Goal: Information Seeking & Learning: Learn about a topic

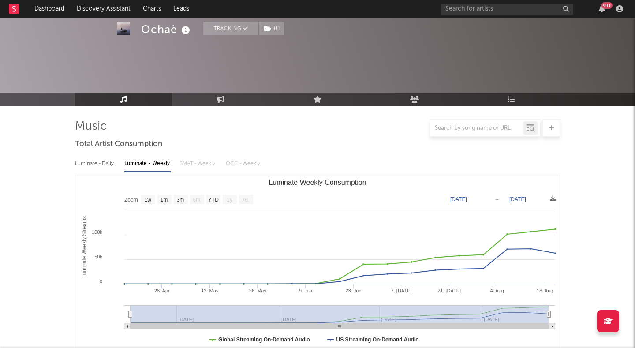
select select "1w"
click at [455, 10] on input "text" at bounding box center [507, 9] width 132 height 11
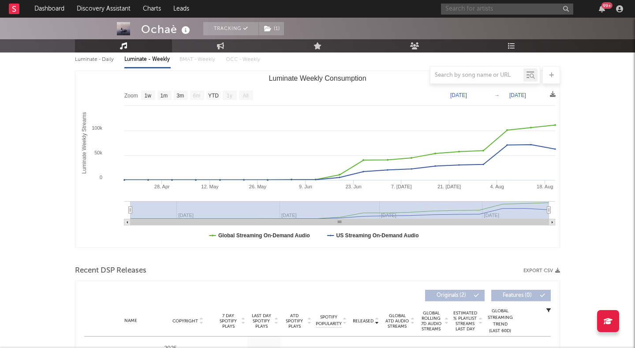
scroll to position [104, 0]
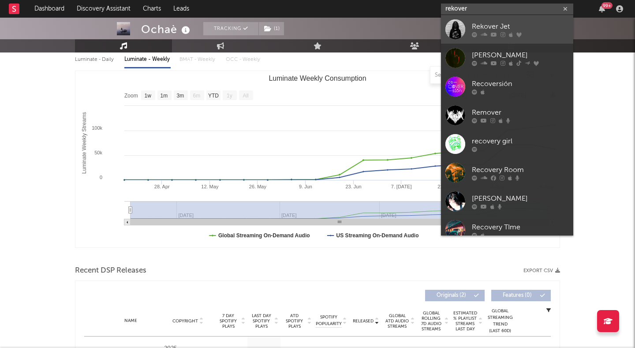
type input "rekover"
click at [454, 28] on div at bounding box center [456, 29] width 20 height 20
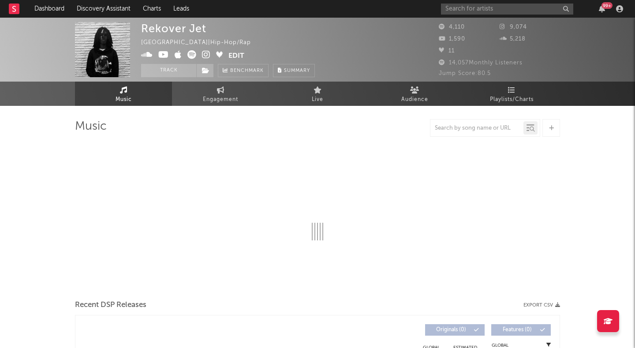
select select "6m"
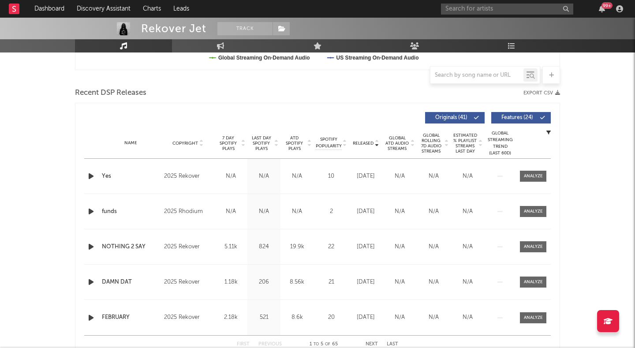
scroll to position [285, 0]
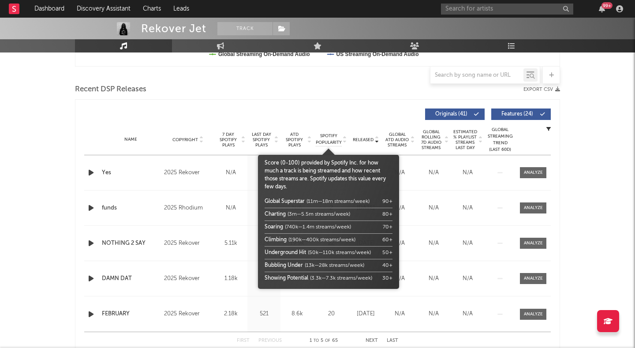
click at [333, 141] on span "Spotify Popularity" at bounding box center [329, 139] width 26 height 13
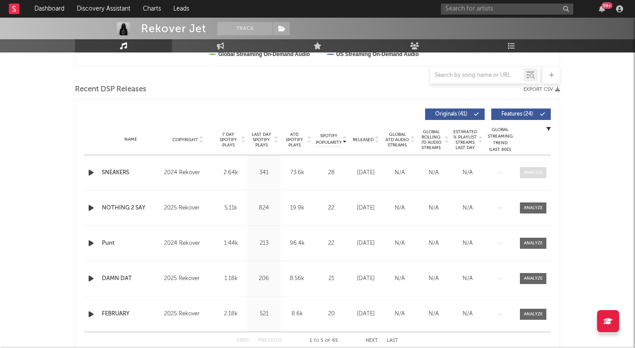
click at [525, 176] on div at bounding box center [533, 172] width 19 height 7
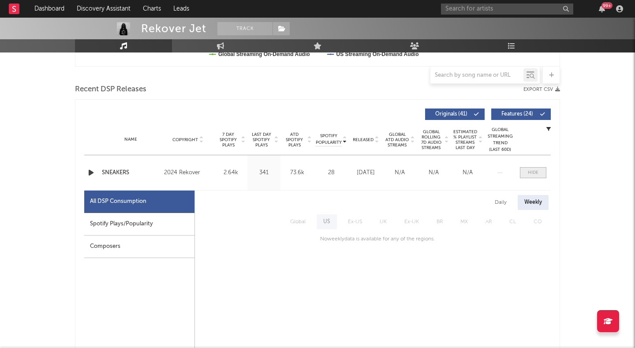
click at [525, 176] on span at bounding box center [533, 172] width 26 height 11
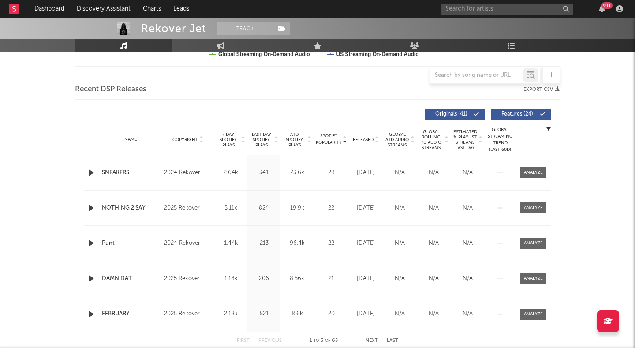
click at [363, 135] on div "Name Copyright Label Album Names Composer Names 7 Day Spotify Plays Last Day Sp…" at bounding box center [317, 139] width 467 height 31
click at [363, 138] on span "Released" at bounding box center [363, 139] width 21 height 5
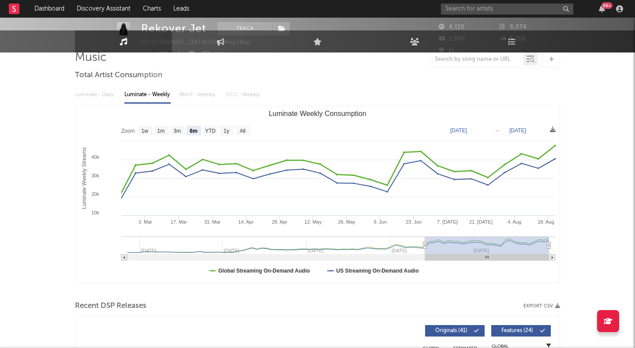
scroll to position [0, 0]
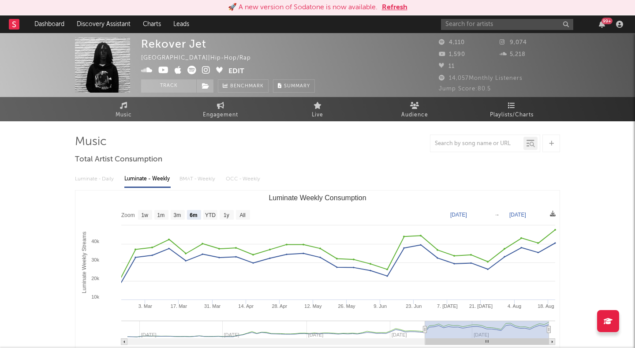
click at [392, 5] on button "Refresh" at bounding box center [395, 7] width 26 height 11
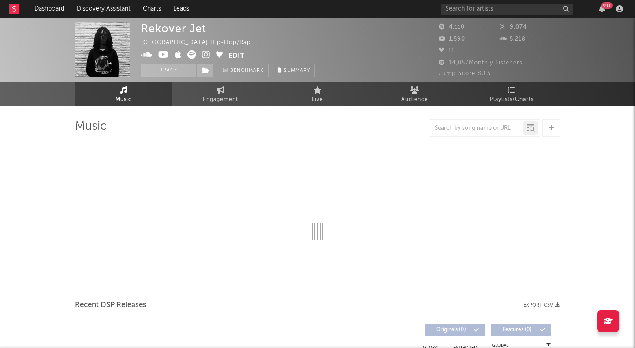
select select "6m"
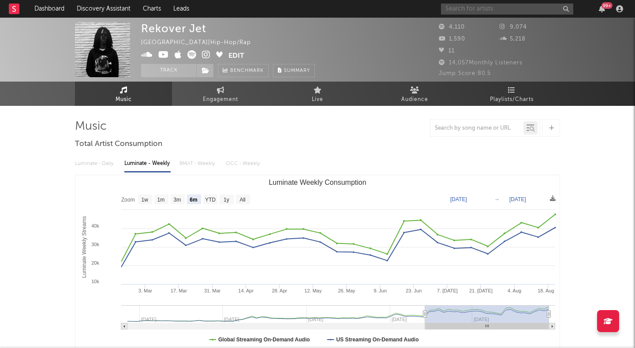
click at [500, 12] on input "text" at bounding box center [507, 9] width 132 height 11
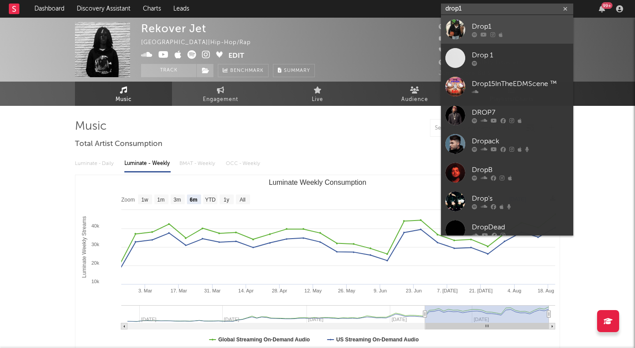
type input "drop1"
click at [468, 22] on link "Drop1" at bounding box center [507, 29] width 132 height 29
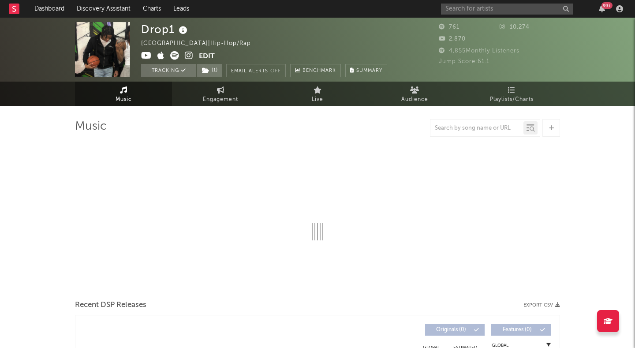
select select "1w"
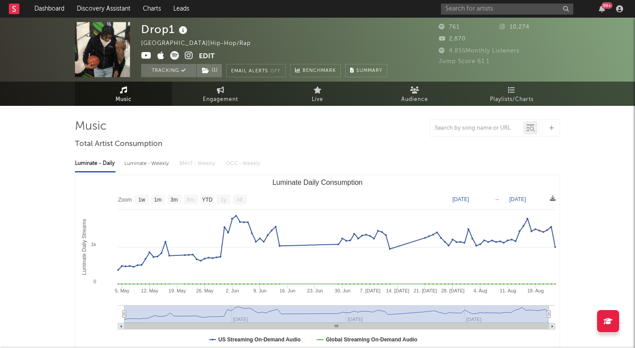
click at [155, 165] on div "Luminate - Weekly" at bounding box center [147, 163] width 46 height 15
select select "6m"
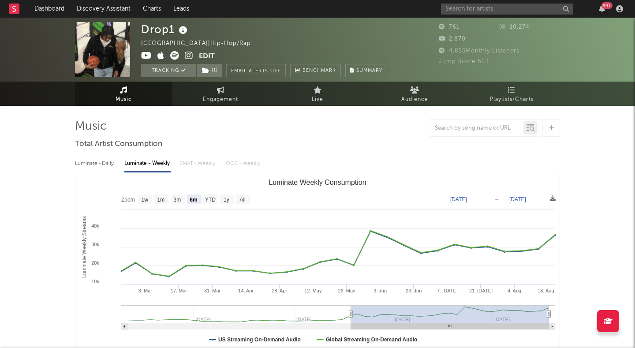
click at [116, 164] on div "Luminate - Daily Luminate - Weekly BMAT - Weekly OCC - Weekly" at bounding box center [317, 163] width 485 height 15
click at [105, 164] on div "Luminate - Daily" at bounding box center [95, 163] width 41 height 15
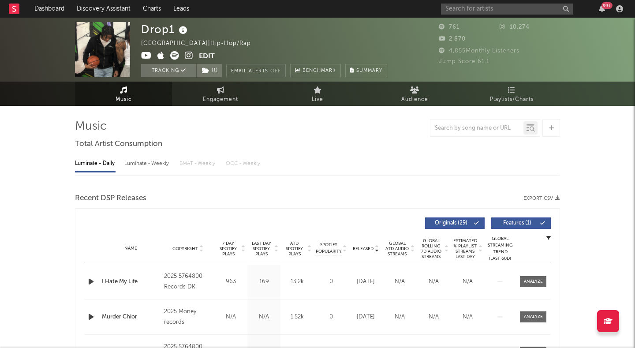
select select "1w"
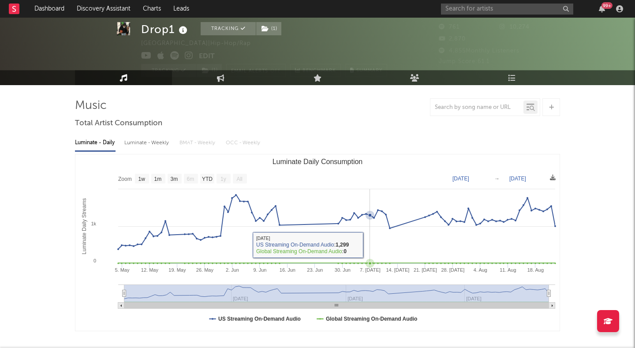
scroll to position [23, 0]
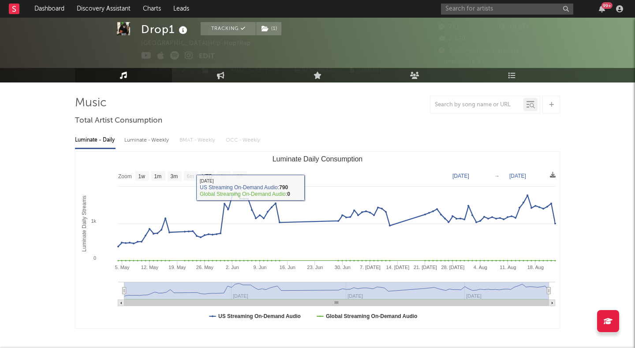
click at [155, 138] on div "Luminate - Weekly" at bounding box center [147, 140] width 46 height 15
select select "6m"
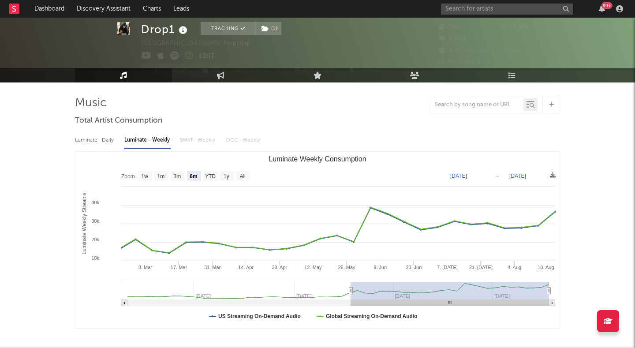
type input "[DATE]"
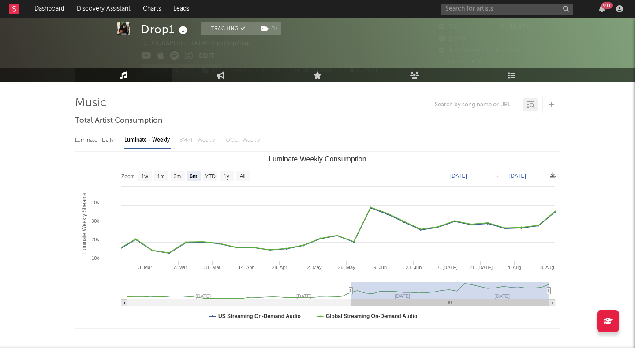
type input "[DATE]"
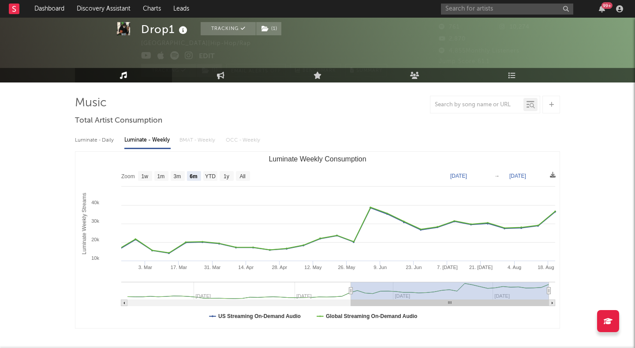
type input "[DATE]"
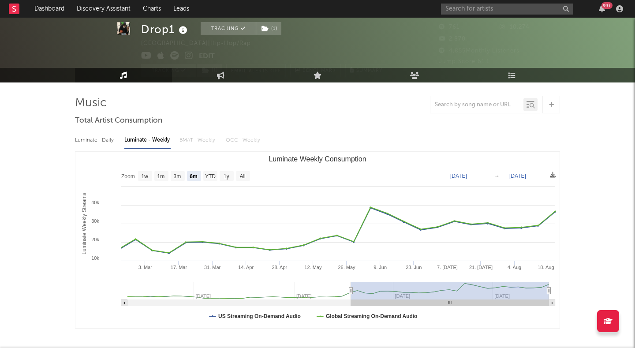
type input "[DATE]"
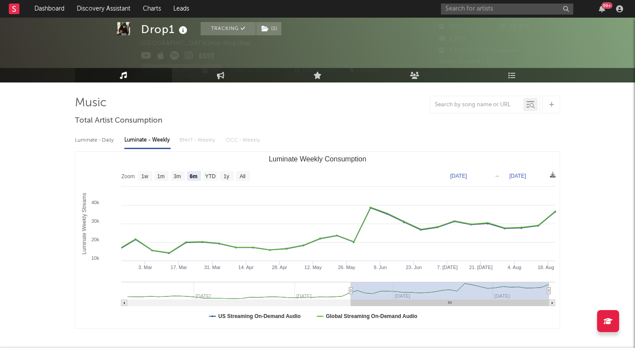
type input "[DATE]"
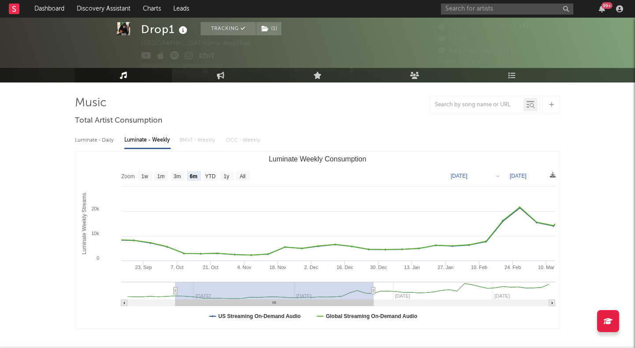
type input "[DATE]"
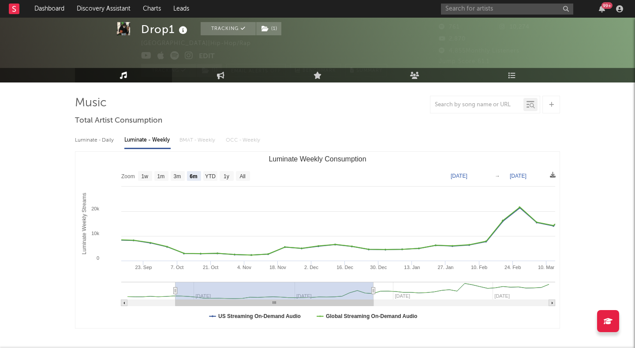
type input "[DATE]"
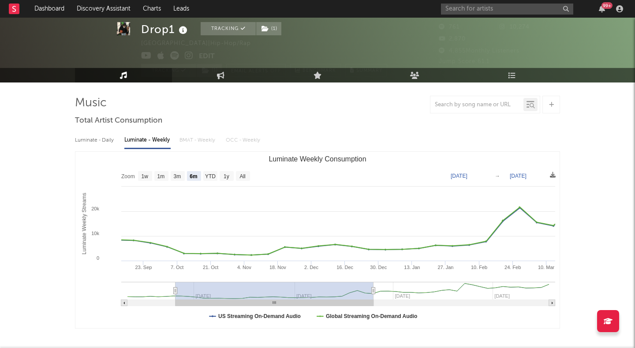
type input "[DATE]"
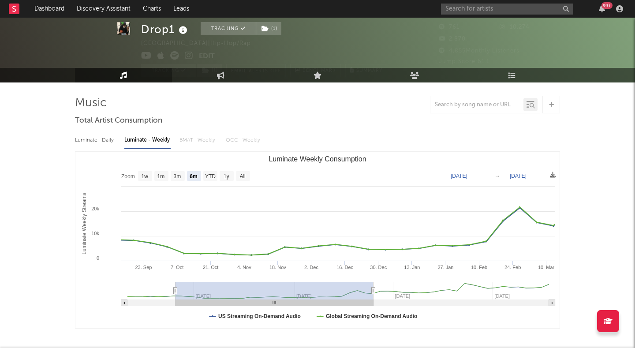
type input "[DATE]"
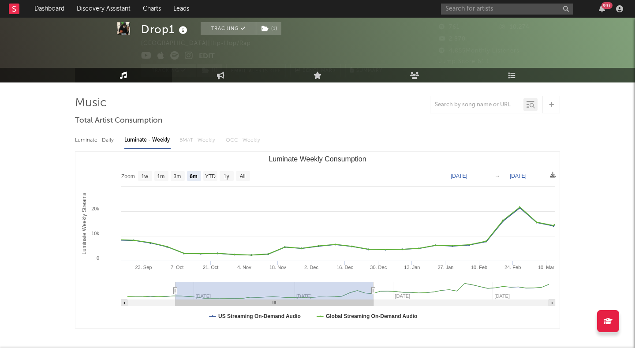
type input "[DATE]"
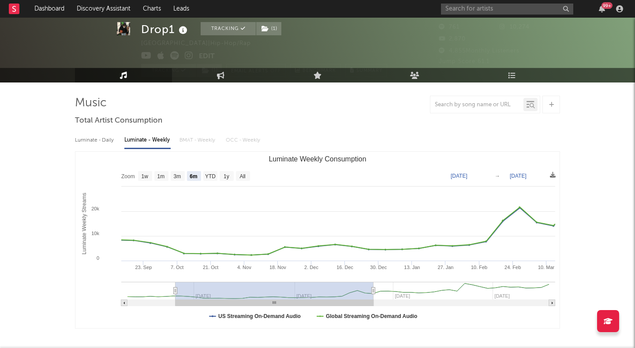
type input "[DATE]"
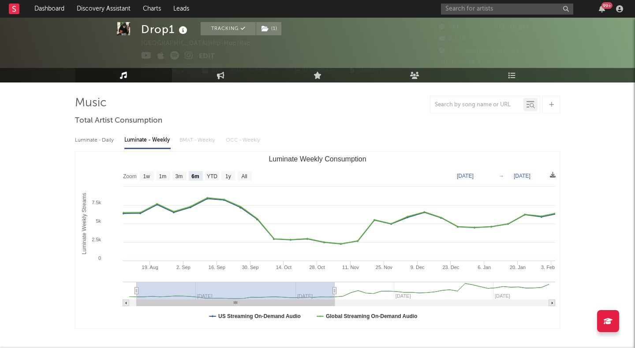
type input "[DATE]"
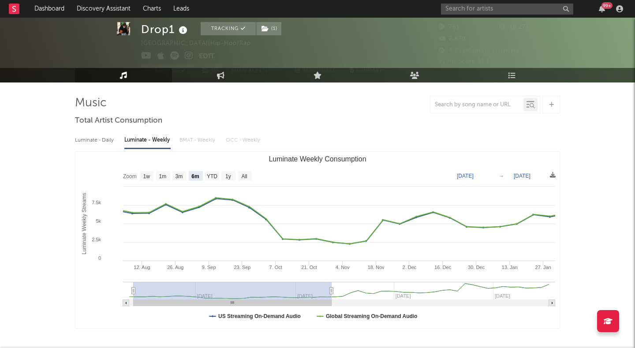
type input "[DATE]"
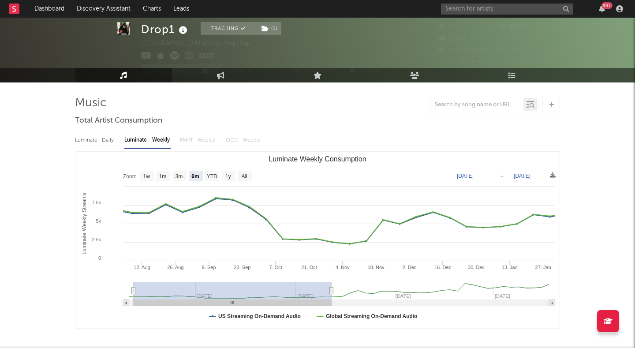
type input "[DATE]"
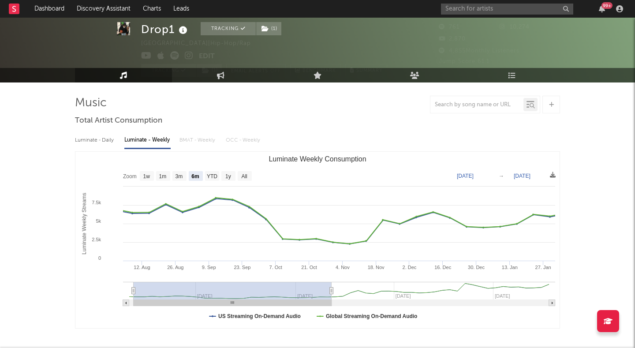
type input "[DATE]"
drag, startPoint x: 353, startPoint y: 291, endPoint x: 169, endPoint y: 285, distance: 184.5
click at [169, 285] on rect "Luminate Weekly Consumption" at bounding box center [233, 291] width 198 height 18
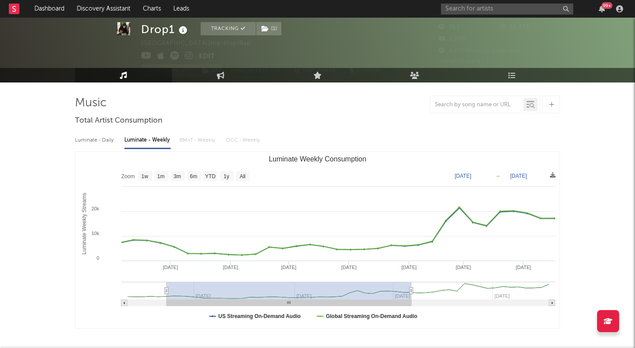
type input "[DATE]"
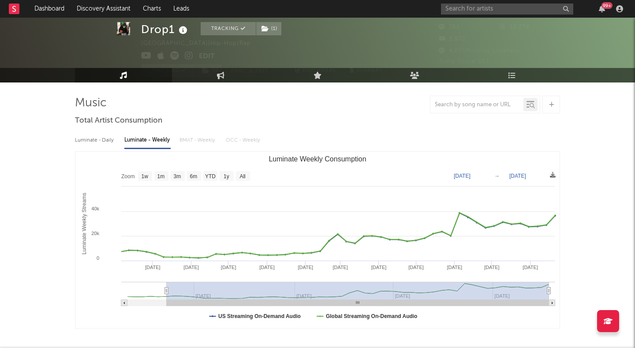
drag, startPoint x: 367, startPoint y: 289, endPoint x: 588, endPoint y: 293, distance: 221.5
type input "[DATE]"
select select "All"
type input "[DATE]"
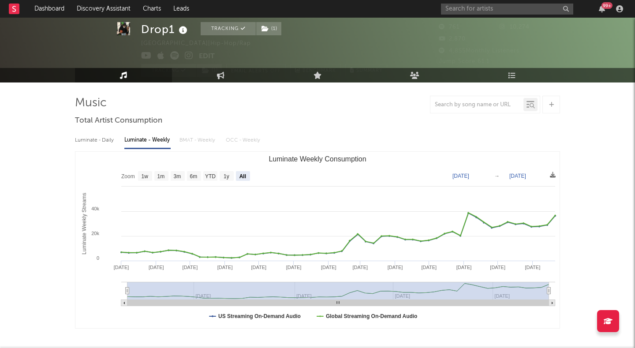
drag, startPoint x: 168, startPoint y: 293, endPoint x: 93, endPoint y: 303, distance: 75.7
click at [93, 303] on icon "Created with Highcharts 10.3.3 Luminate Weekly Streams Luminate Weekly Consumpt…" at bounding box center [317, 240] width 484 height 176
click at [496, 11] on input "text" at bounding box center [507, 9] width 132 height 11
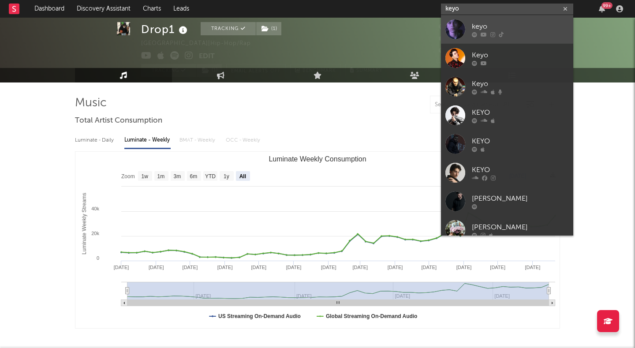
type input "keyo"
click at [497, 26] on div "keyo" at bounding box center [520, 26] width 97 height 11
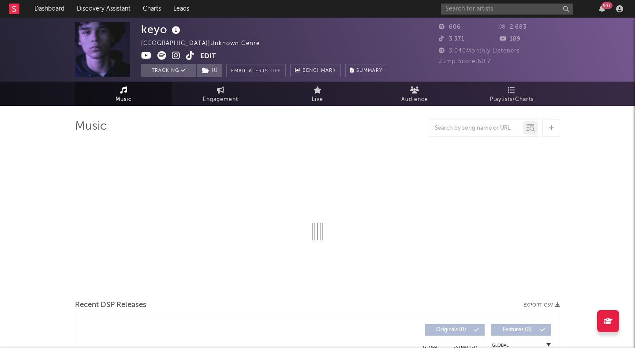
select select "1w"
